Goal: Contribute content

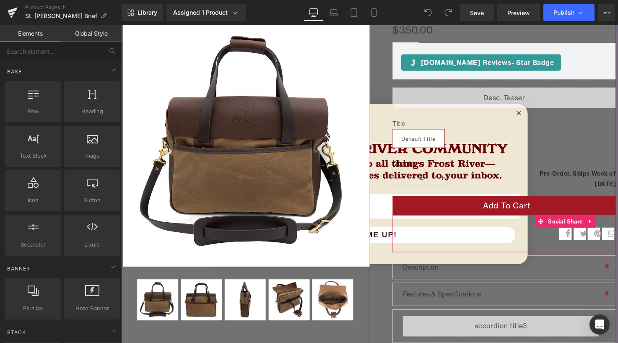
scroll to position [128, 0]
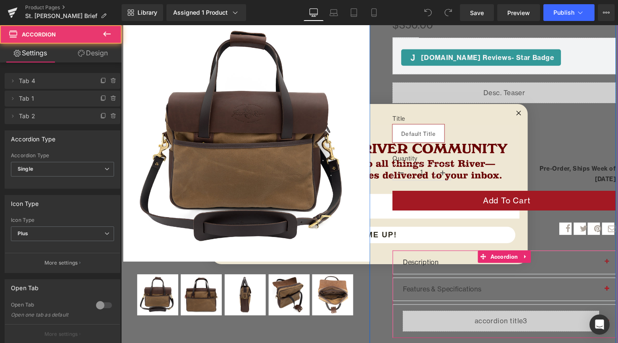
click at [611, 264] on button "button" at bounding box center [617, 267] width 17 height 23
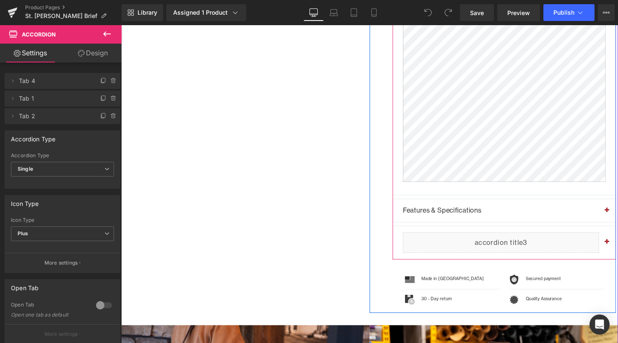
scroll to position [455, 0]
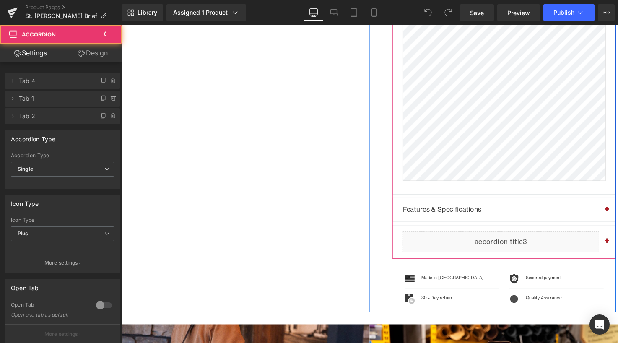
click at [618, 216] on span "button" at bounding box center [618, 216] width 0 height 0
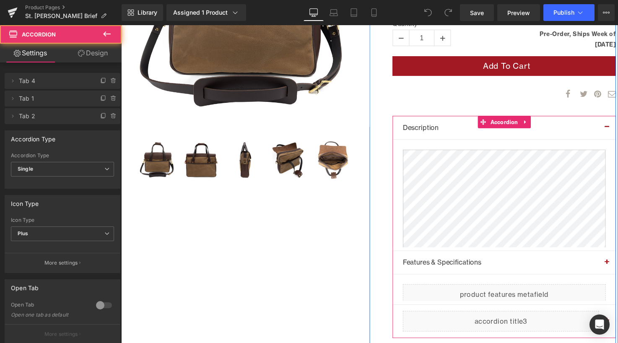
scroll to position [195, 0]
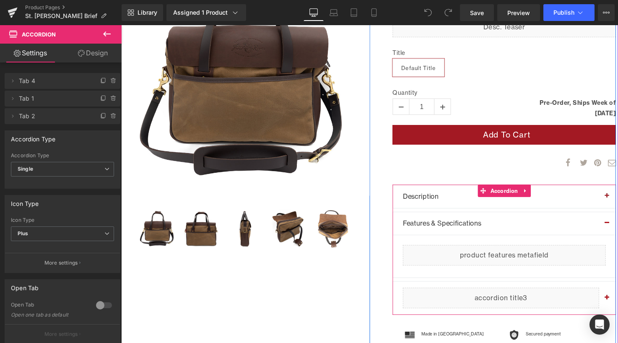
click at [618, 202] on span "button" at bounding box center [618, 202] width 0 height 0
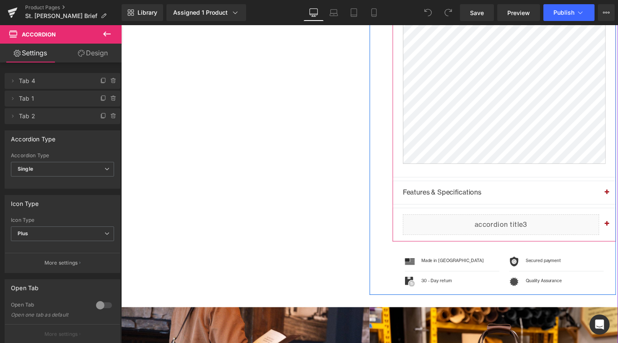
click at [614, 208] on button "button" at bounding box center [617, 196] width 17 height 23
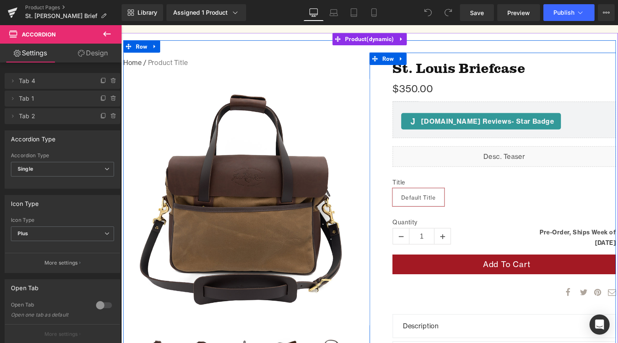
scroll to position [0, 0]
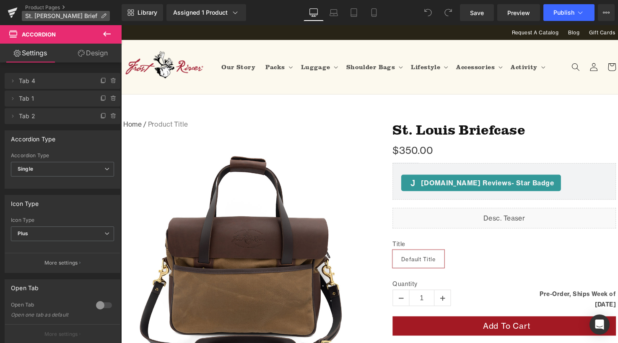
click at [53, 12] on p "St. [PERSON_NAME] Brief" at bounding box center [66, 16] width 88 height 10
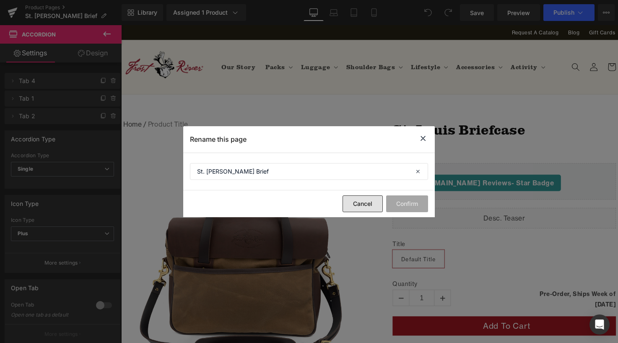
click at [362, 206] on button "Cancel" at bounding box center [363, 203] width 40 height 17
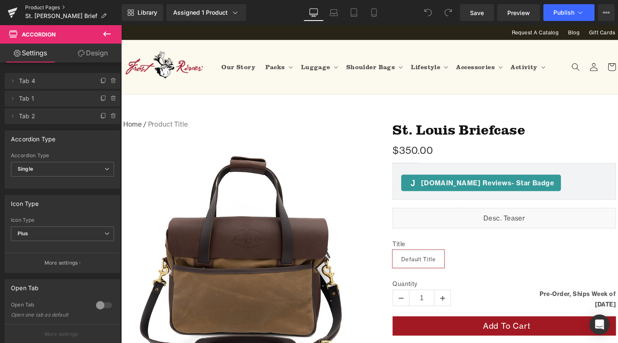
click at [51, 7] on link "Product Pages" at bounding box center [73, 7] width 96 height 7
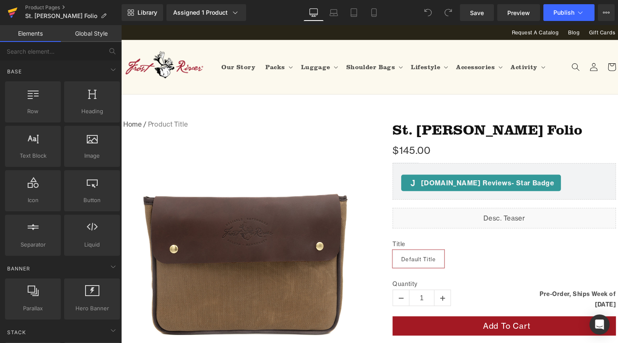
click at [16, 11] on icon at bounding box center [13, 12] width 10 height 21
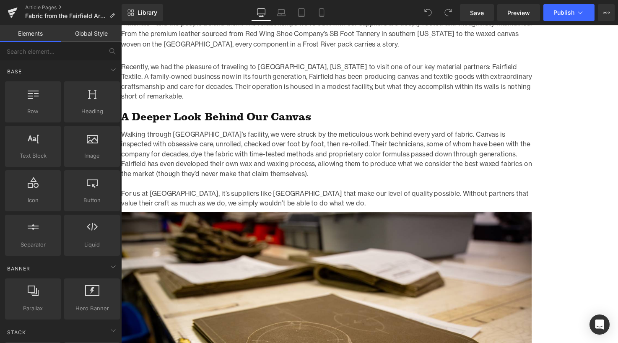
scroll to position [514, 0]
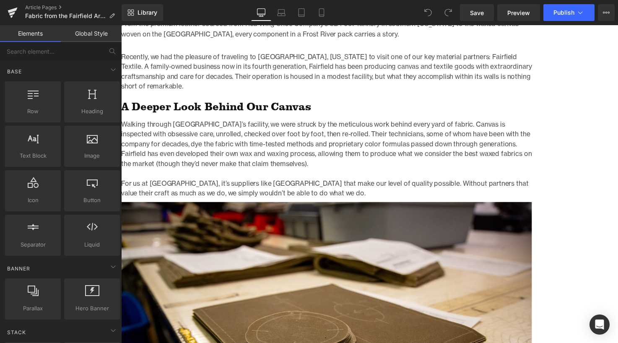
click at [441, 72] on p "Recently, we had the pleasure of traveling to Bridgeton, New Jersey to visit on…" at bounding box center [330, 72] width 419 height 40
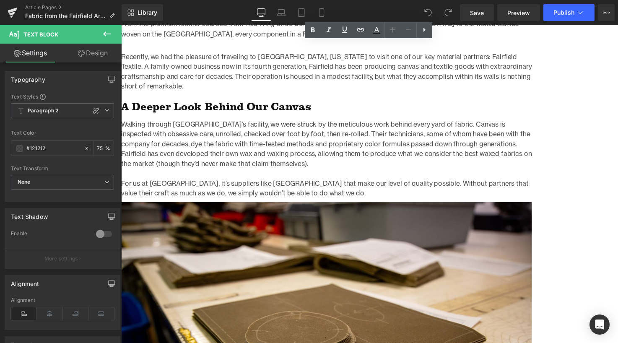
click at [439, 73] on p "Recently, we had the pleasure of traveling to Bridgeton, New Jersey to visit on…" at bounding box center [330, 72] width 419 height 40
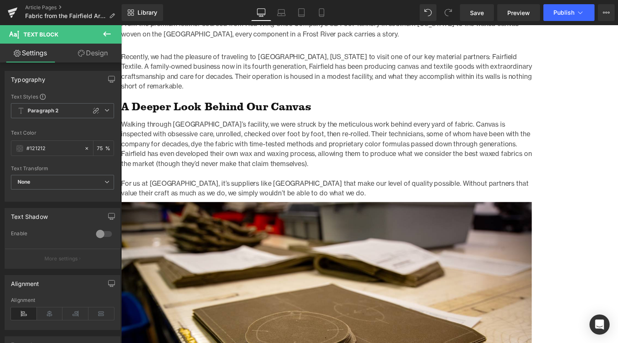
click at [427, 78] on p "Recently, we had the pleasure of traveling to Bridgeton, New Jersey to visit on…" at bounding box center [330, 72] width 419 height 40
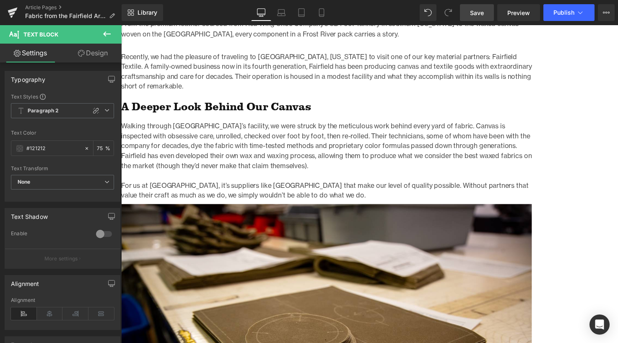
click at [489, 14] on link "Save" at bounding box center [477, 12] width 34 height 17
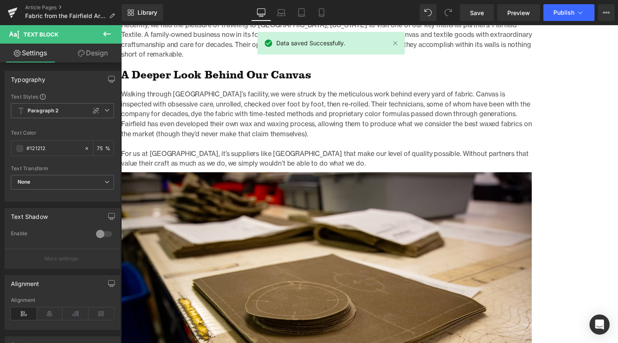
scroll to position [550, 0]
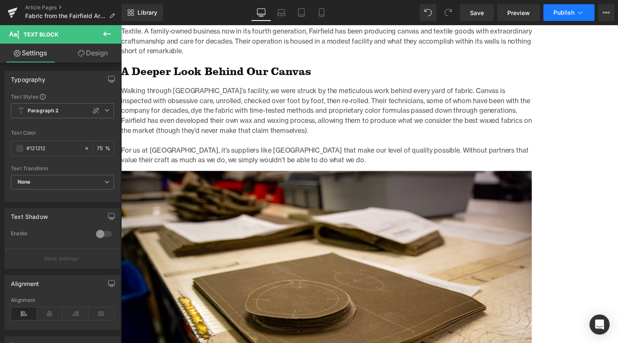
click at [570, 11] on span "Publish" at bounding box center [564, 12] width 21 height 7
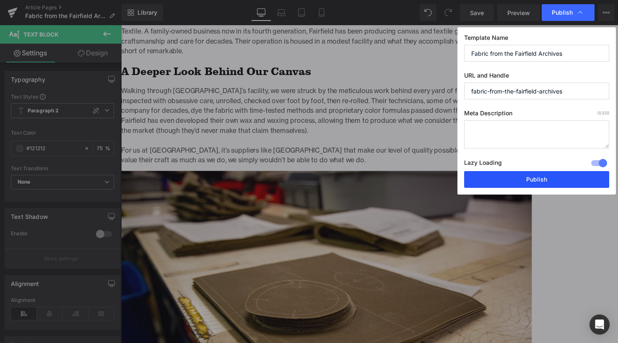
click at [544, 179] on button "Publish" at bounding box center [536, 179] width 145 height 17
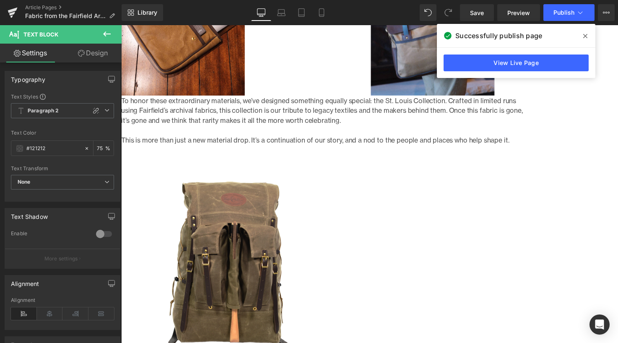
scroll to position [1345, 0]
